Goal: Task Accomplishment & Management: Use online tool/utility

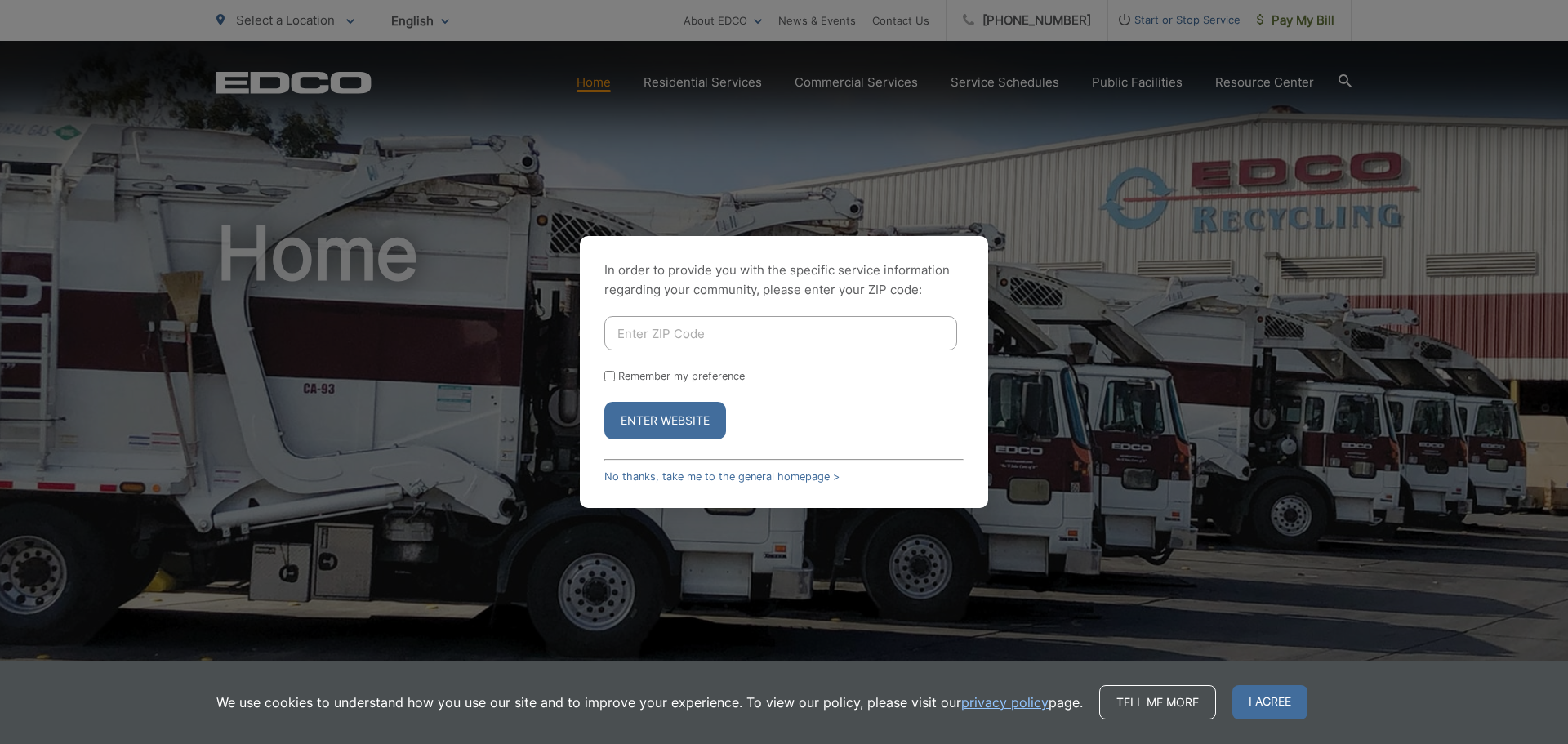
click at [656, 322] on input "Enter ZIP Code" at bounding box center [781, 333] width 353 height 34
type input "92105"
drag, startPoint x: 673, startPoint y: 435, endPoint x: 675, endPoint y: 422, distance: 13.2
click at [673, 433] on button "Enter Website" at bounding box center [665, 421] width 121 height 38
click at [675, 422] on button "Enter Website" at bounding box center [665, 421] width 121 height 38
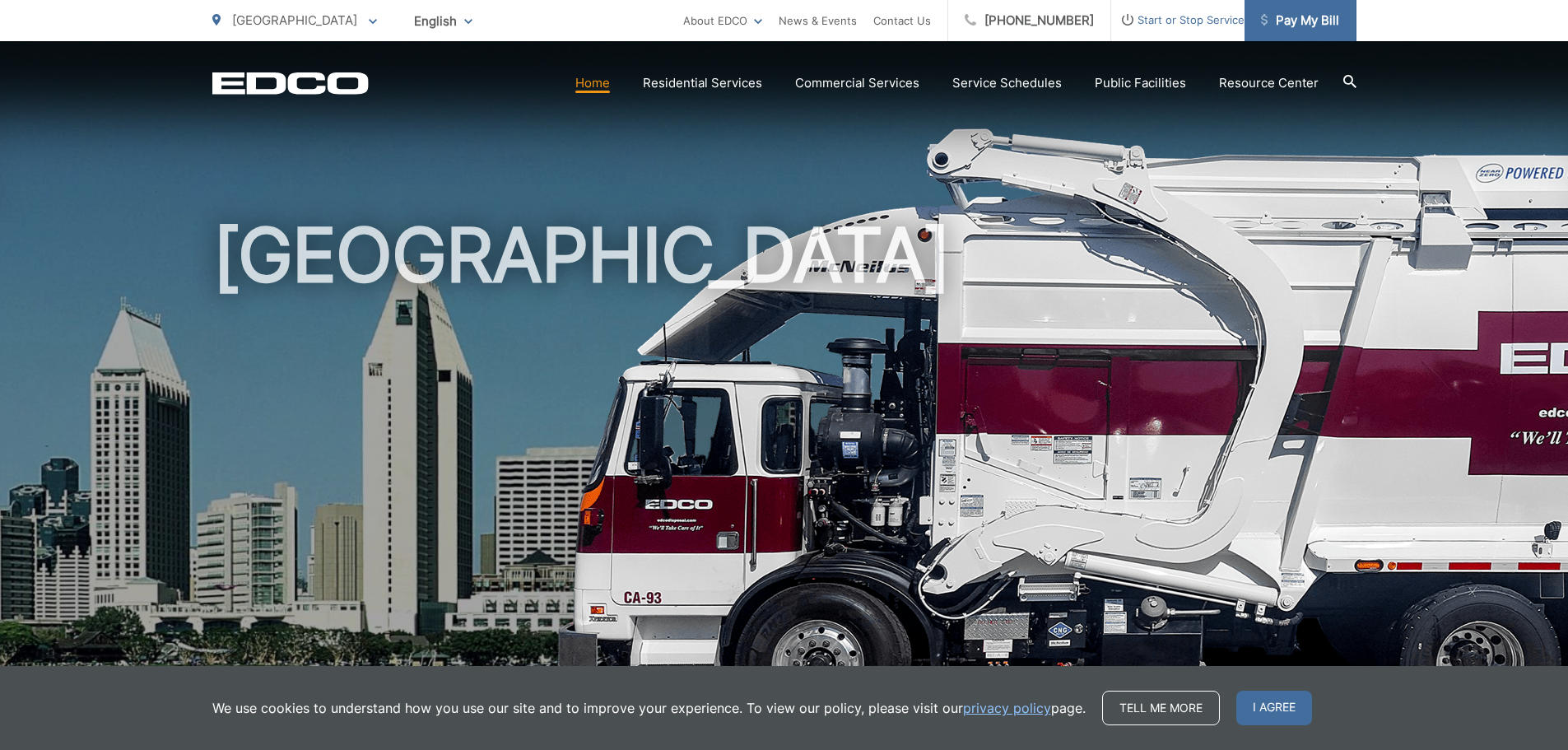
click at [1288, 5] on link "Pay My Bill" at bounding box center [1300, 21] width 112 height 41
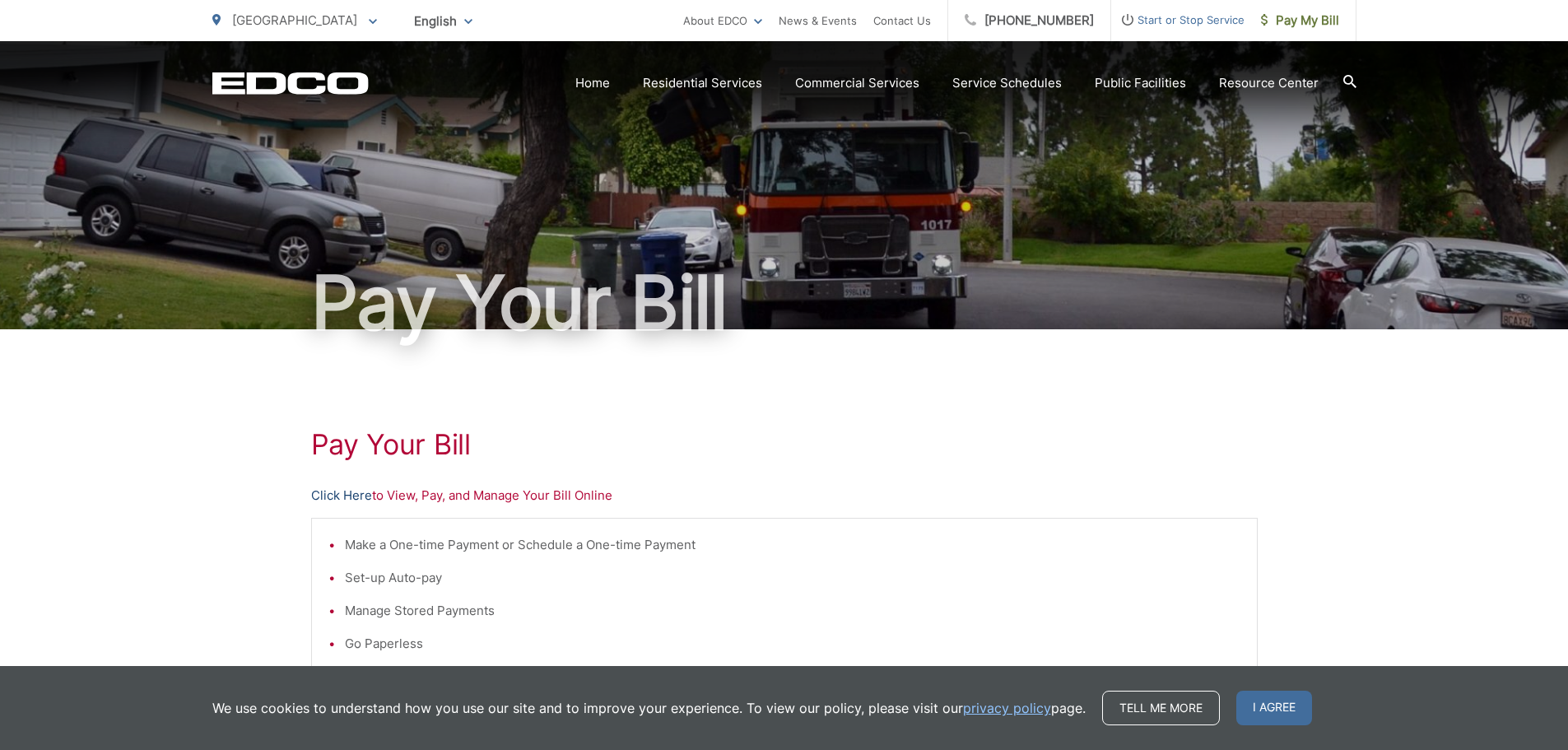
click at [350, 498] on link "Click Here" at bounding box center [342, 495] width 61 height 20
